Goal: Use online tool/utility: Utilize a website feature to perform a specific function

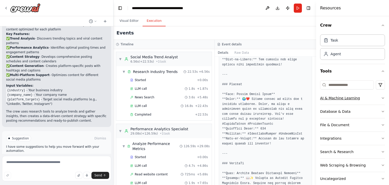
click at [373, 98] on button "AI & Machine Learning" at bounding box center [352, 97] width 65 height 13
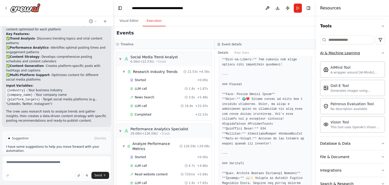
scroll to position [45, 0]
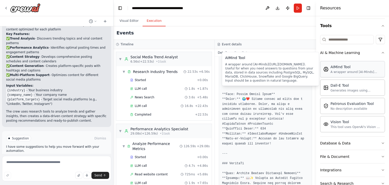
click at [364, 70] on div "A wrapper around [AI-Minds]([URL][DOMAIN_NAME]). Useful for when you need answe…" at bounding box center [356, 72] width 51 height 4
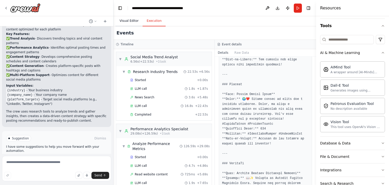
click at [131, 16] on button "Visual Editor" at bounding box center [129, 21] width 27 height 11
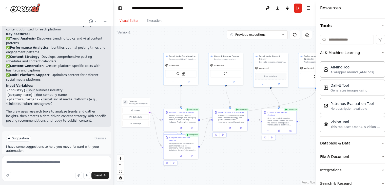
drag, startPoint x: 255, startPoint y: 161, endPoint x: 218, endPoint y: 153, distance: 37.9
click at [218, 153] on div ".deletable-edge-delete-btn { width: 20px; height: 20px; border: 0px solid #ffff…" at bounding box center [215, 105] width 203 height 159
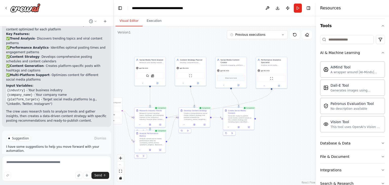
drag, startPoint x: 250, startPoint y: 161, endPoint x: 216, endPoint y: 156, distance: 35.0
click at [216, 156] on div ".deletable-edge-delete-btn { width: 20px; height: 20px; border: 0px solid #ffff…" at bounding box center [215, 105] width 203 height 159
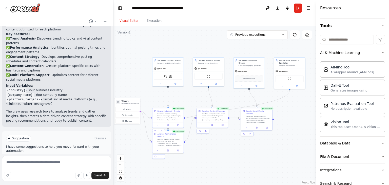
drag, startPoint x: 216, startPoint y: 156, endPoint x: 234, endPoint y: 156, distance: 18.0
click at [234, 156] on div ".deletable-edge-delete-btn { width: 20px; height: 20px; border: 0px solid #ffff…" at bounding box center [215, 105] width 203 height 159
click at [167, 64] on div "Social Media Trend Analyst Research and identify trending topics, hashtags, and…" at bounding box center [168, 61] width 31 height 8
click at [171, 78] on div "SerperDevTool SerplyNewsSearchTool" at bounding box center [168, 75] width 28 height 7
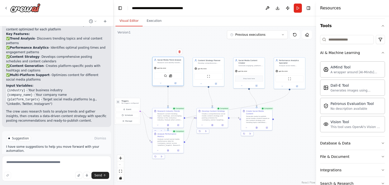
click at [171, 78] on div "SerperDevTool SerplyNewsSearchTool" at bounding box center [168, 75] width 28 height 7
click at [161, 83] on icon at bounding box center [160, 83] width 1 height 1
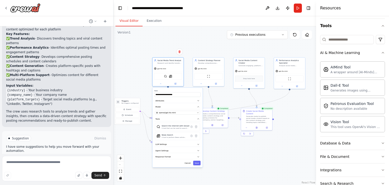
click at [134, 65] on div ".deletable-edge-delete-btn { width: 20px; height: 20px; border: 0px solid #ffff…" at bounding box center [215, 105] width 203 height 159
click at [188, 161] on button "Cancel" at bounding box center [187, 163] width 9 height 5
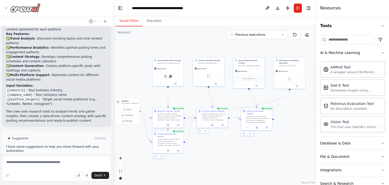
click at [5, 7] on icon at bounding box center [6, 8] width 4 height 4
click at [23, 7] on img at bounding box center [25, 7] width 30 height 9
